Goal: Information Seeking & Learning: Learn about a topic

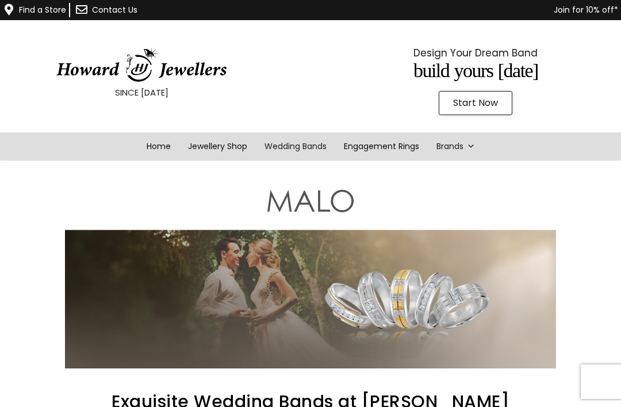
click at [310, 148] on link "Wedding Bands" at bounding box center [295, 146] width 79 height 28
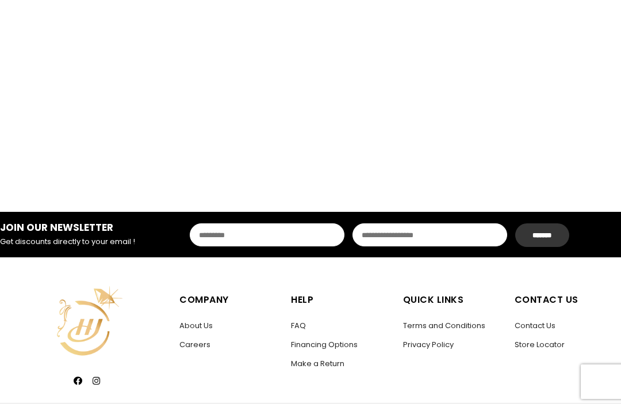
scroll to position [1550, 0]
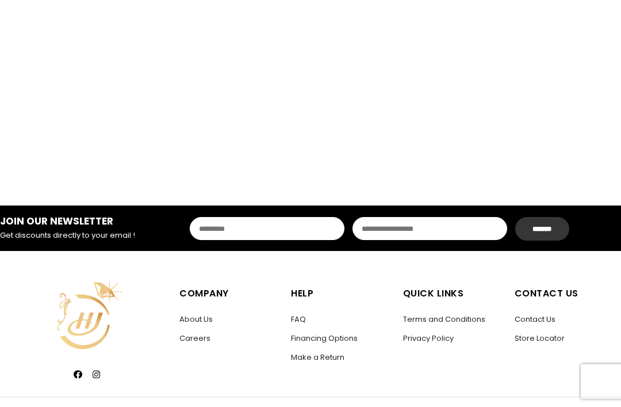
click at [337, 338] on link "Financing Options" at bounding box center [324, 338] width 67 height 11
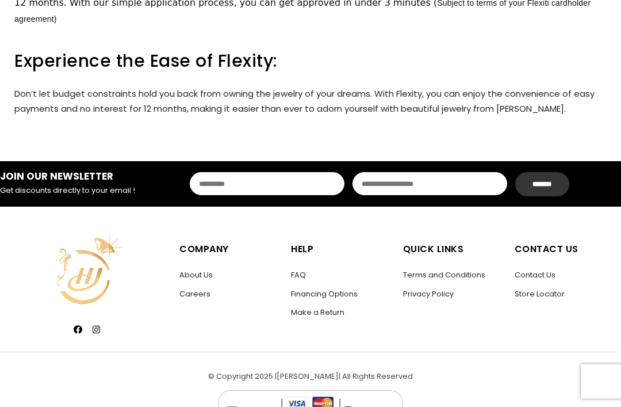
scroll to position [527, 0]
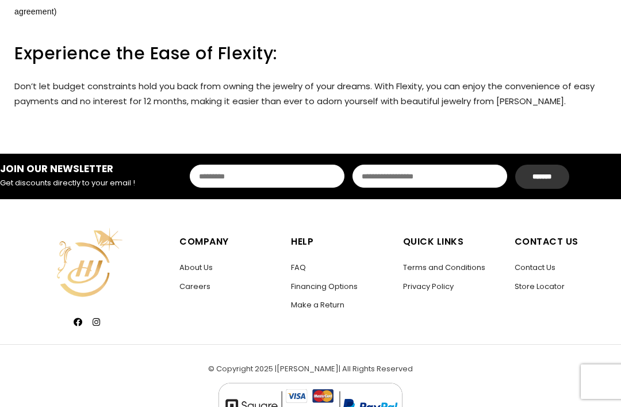
click at [548, 281] on link "Store Locator" at bounding box center [540, 286] width 50 height 11
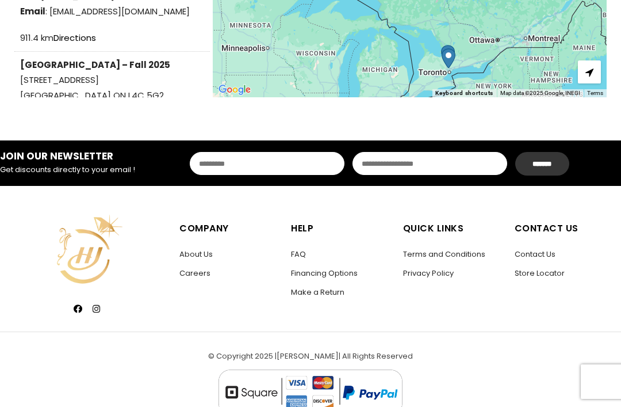
scroll to position [404, 0]
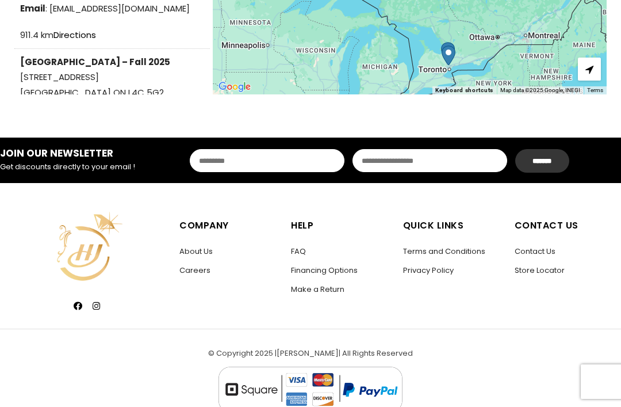
click at [295, 255] on link "FAQ" at bounding box center [298, 251] width 15 height 11
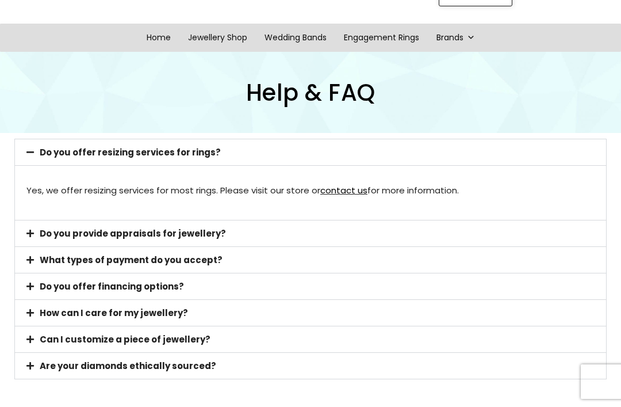
scroll to position [115, 0]
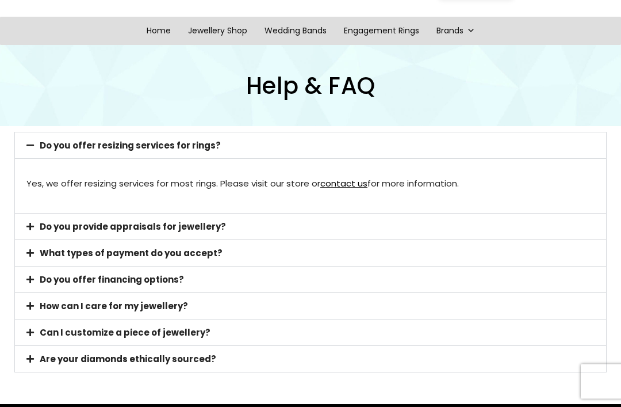
click at [166, 282] on link "Do you offer financing options?" at bounding box center [112, 280] width 144 height 12
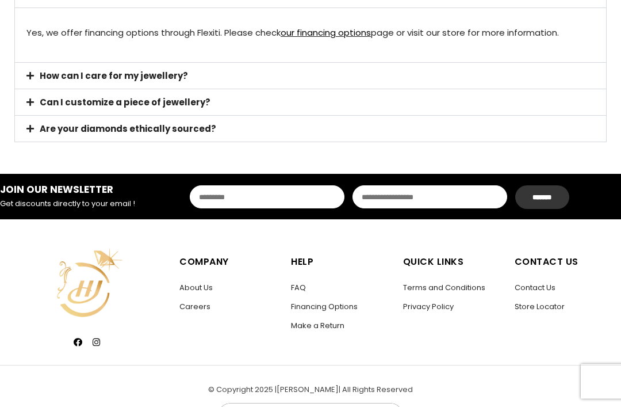
scroll to position [346, 0]
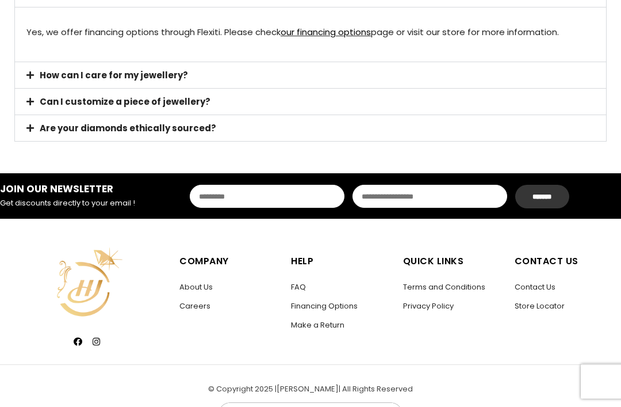
click at [201, 293] on link "About Us" at bounding box center [196, 287] width 33 height 11
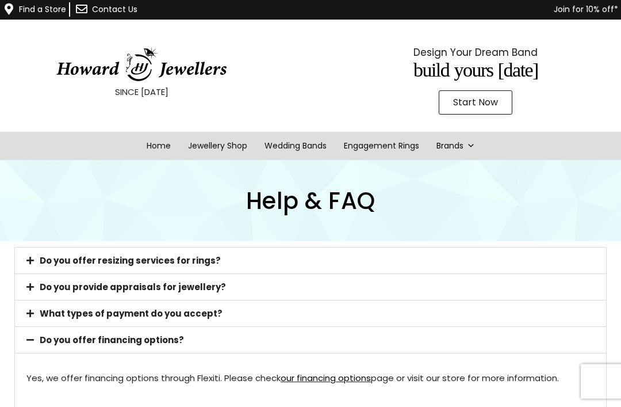
scroll to position [0, 0]
